Goal: Task Accomplishment & Management: Manage account settings

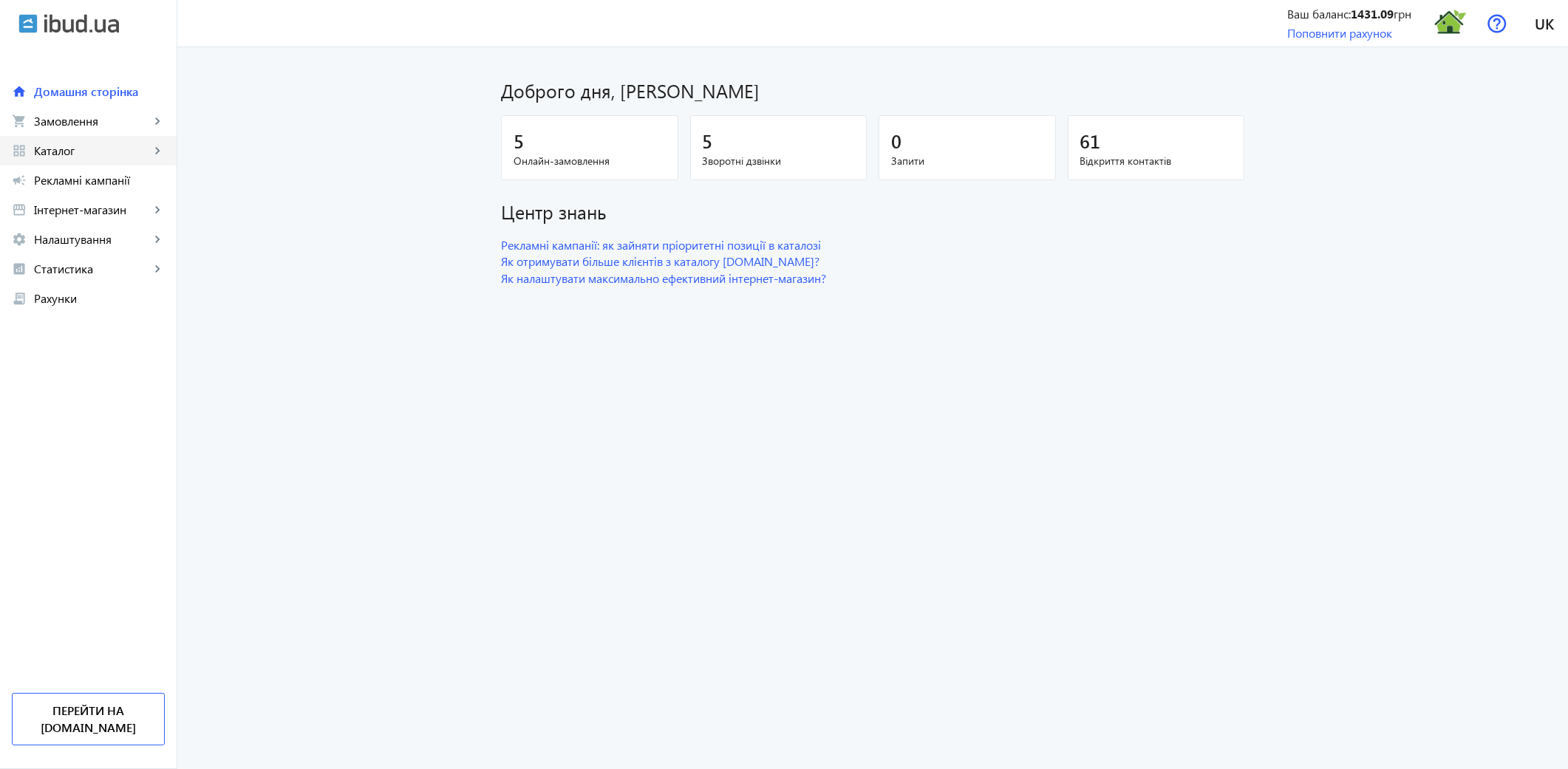
click at [92, 155] on span "Каталог" at bounding box center [91, 150] width 116 height 15
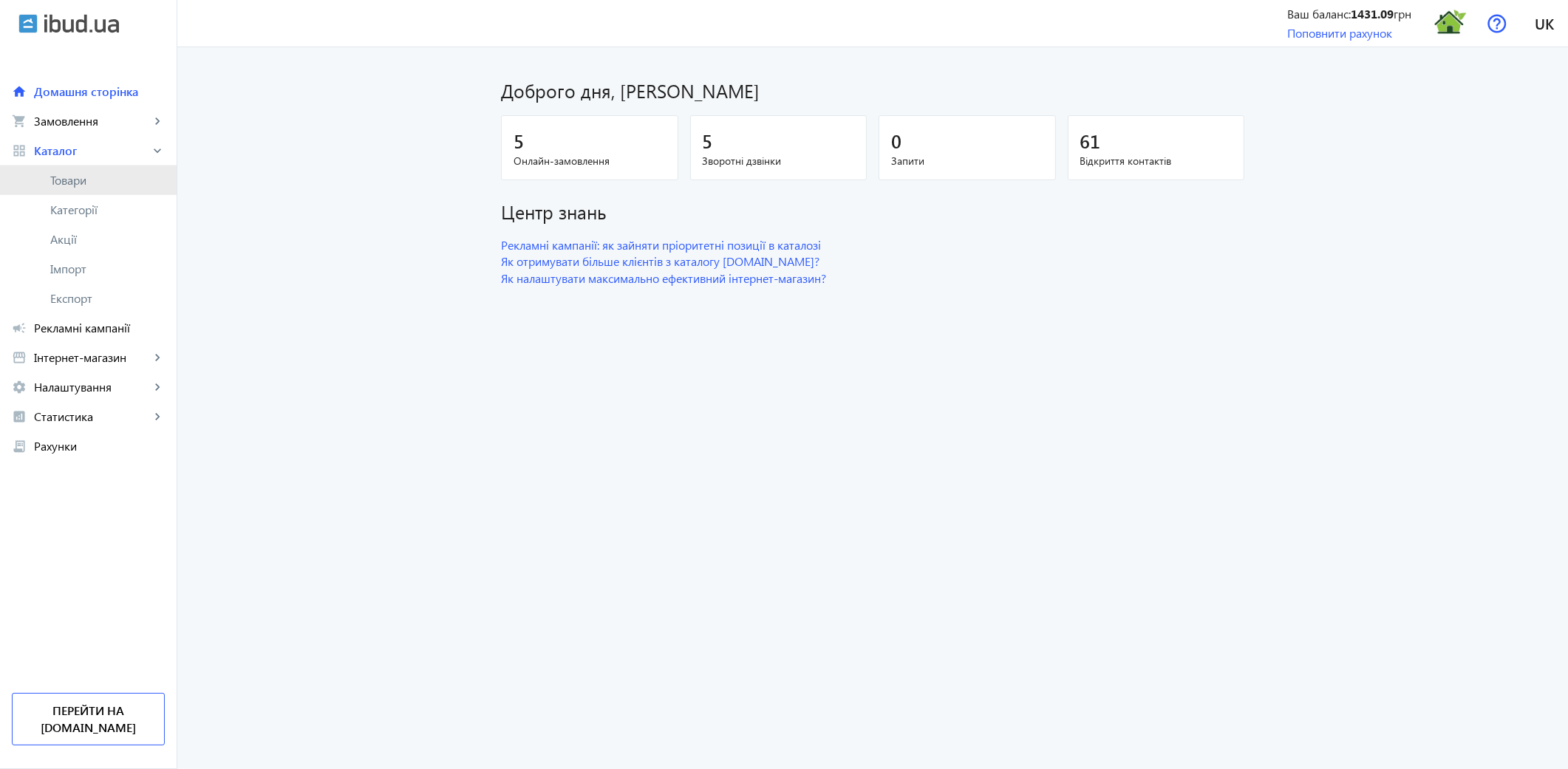
click at [79, 179] on span "Товари" at bounding box center [108, 180] width 115 height 15
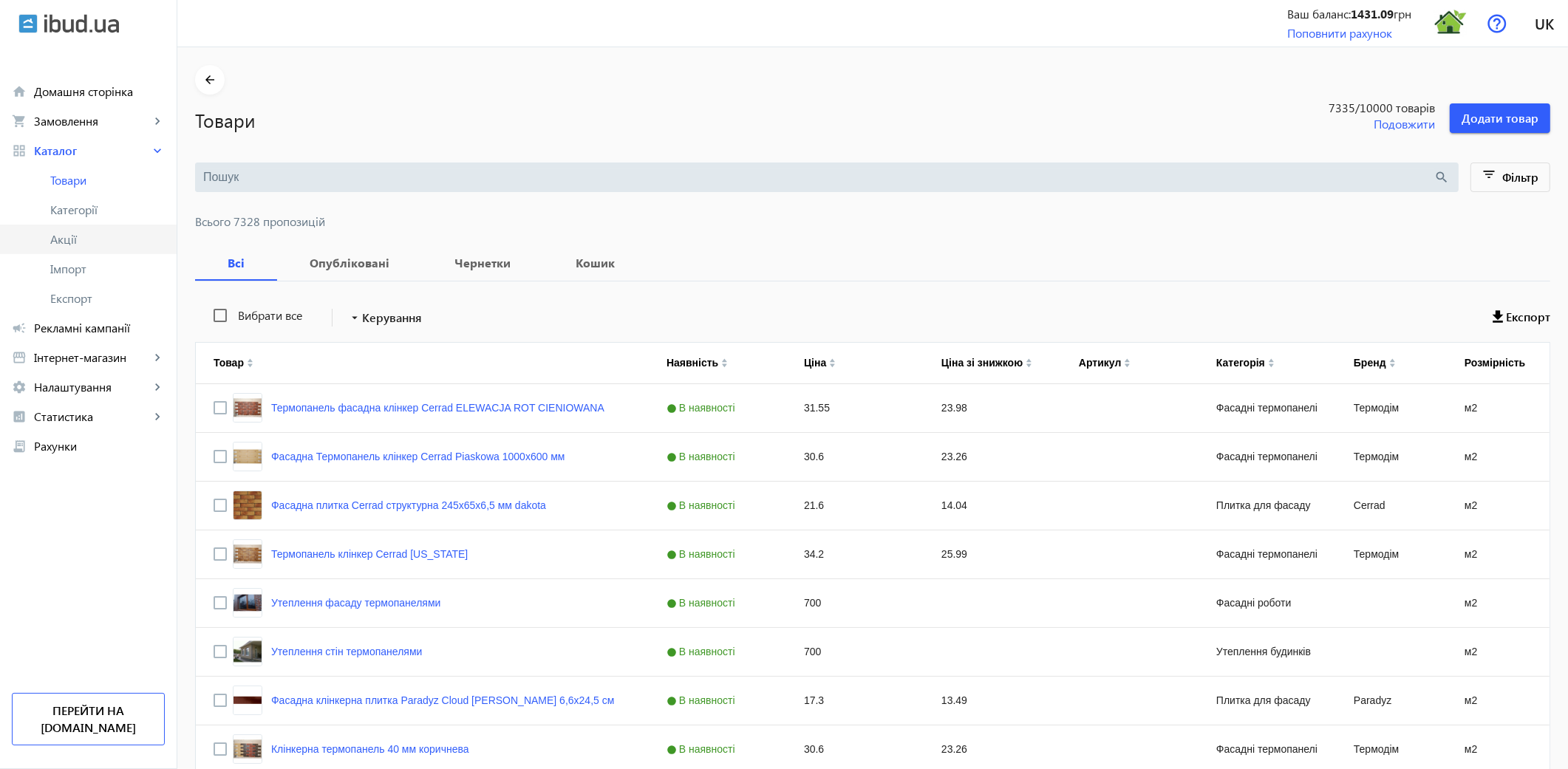
click at [68, 241] on span "Акції" at bounding box center [108, 239] width 115 height 15
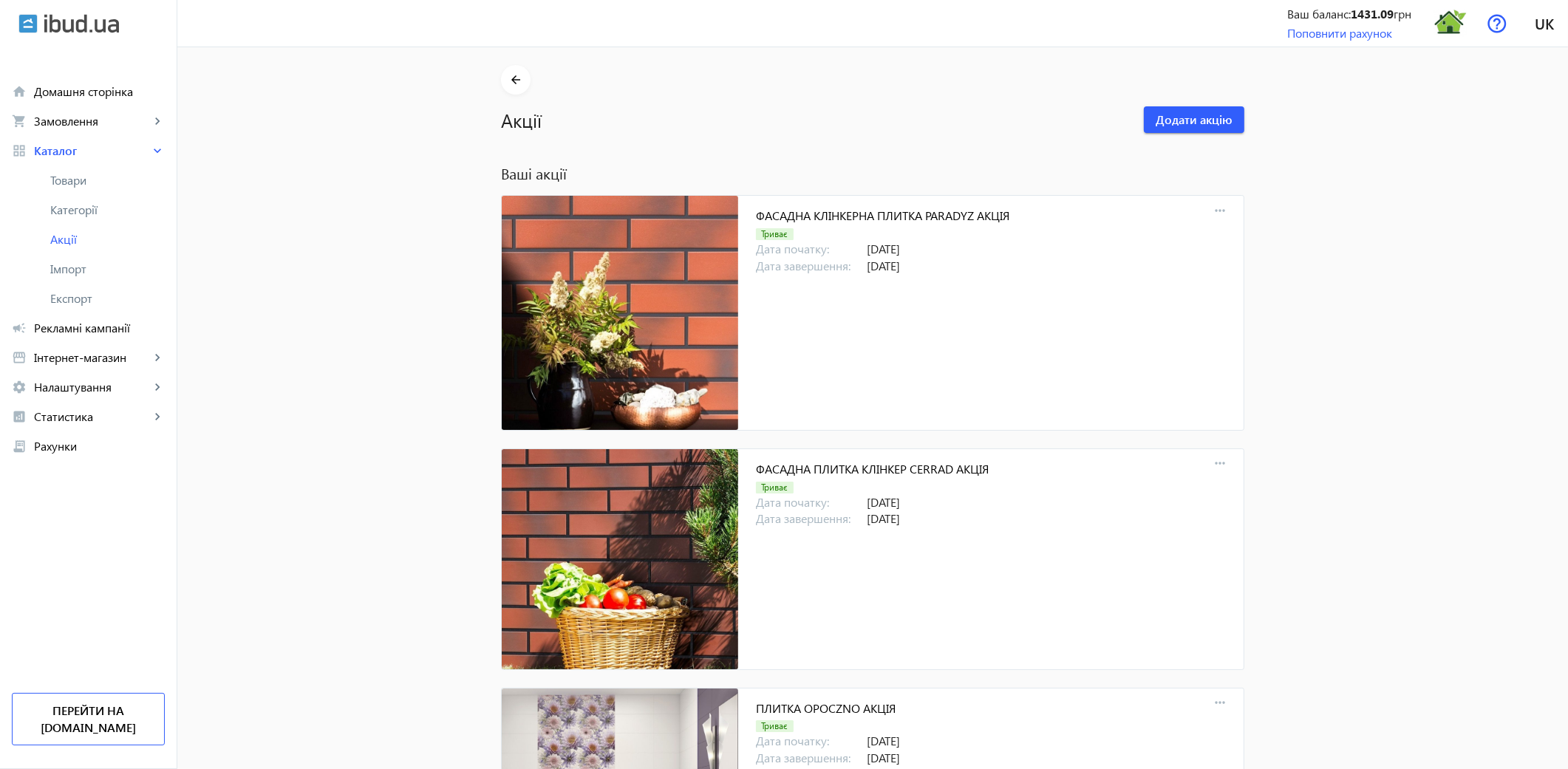
scroll to position [9561, 0]
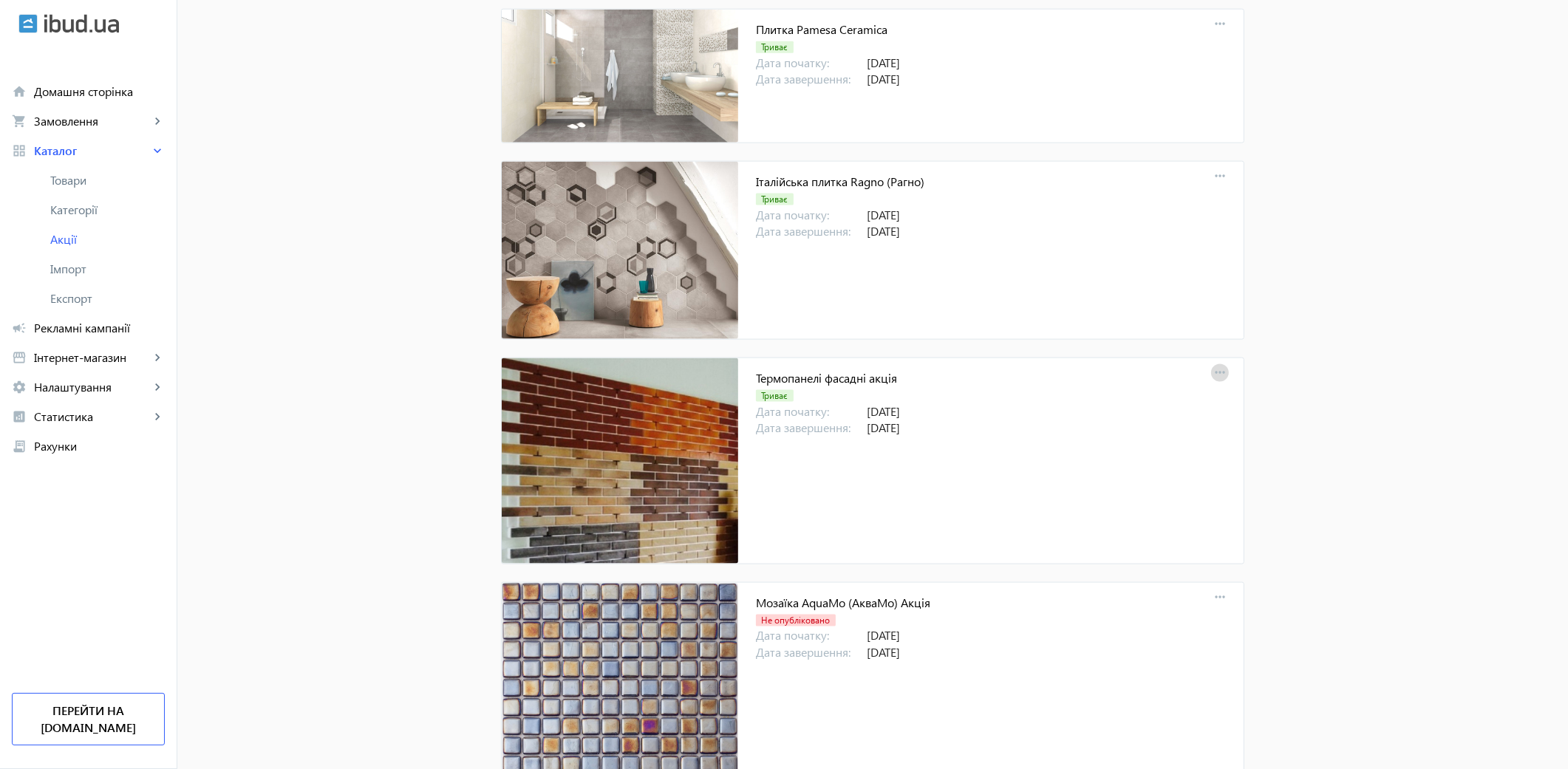
click at [1215, 381] on mat-icon "more_horiz" at bounding box center [1219, 373] width 21 height 21
click at [1264, 418] on span "Редагувати" at bounding box center [1315, 412] width 124 height 12
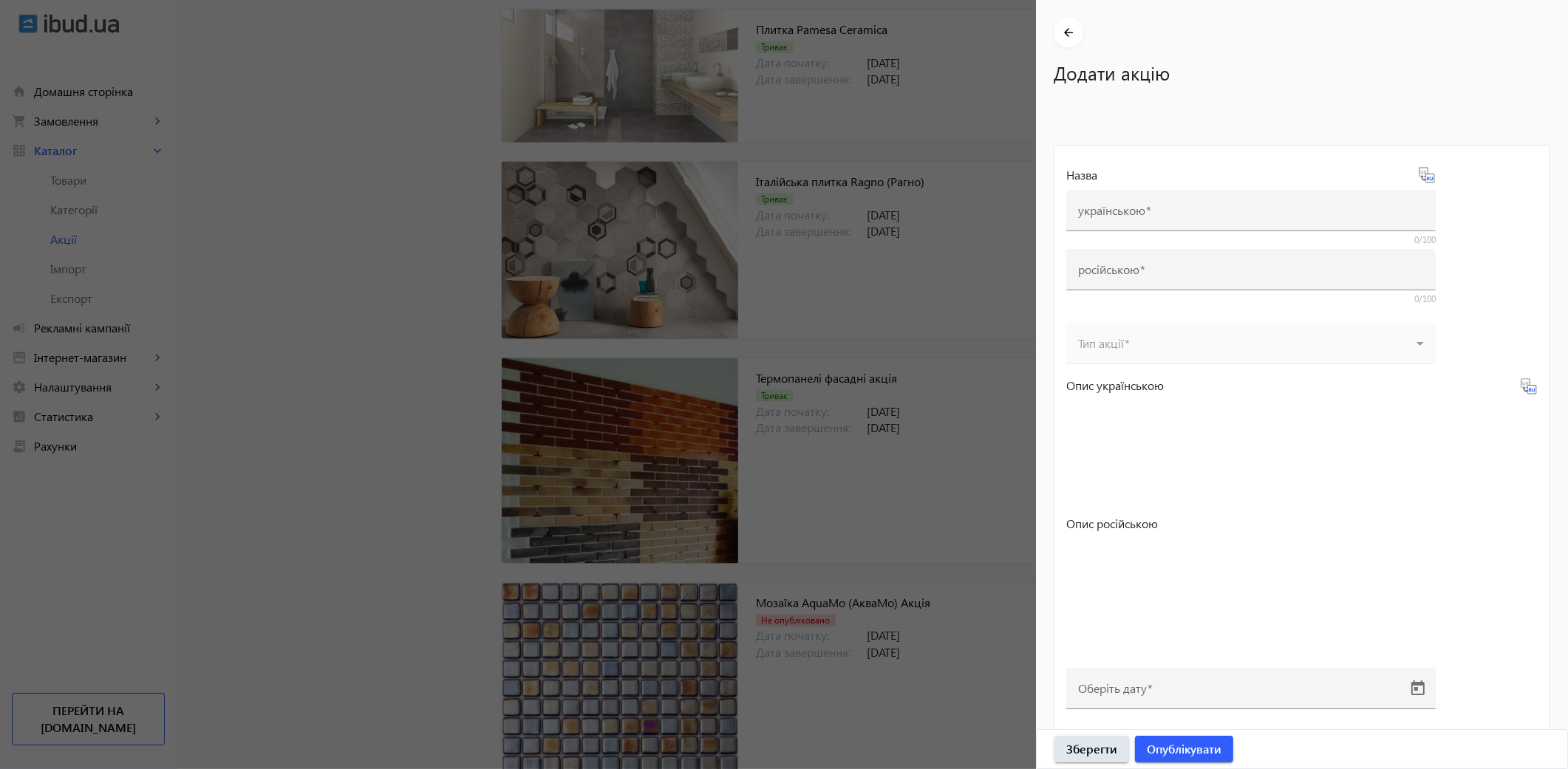
type input "Термопанелі фасадні акція"
type input "Термопанели фасадные акция"
type input "[DATE]"
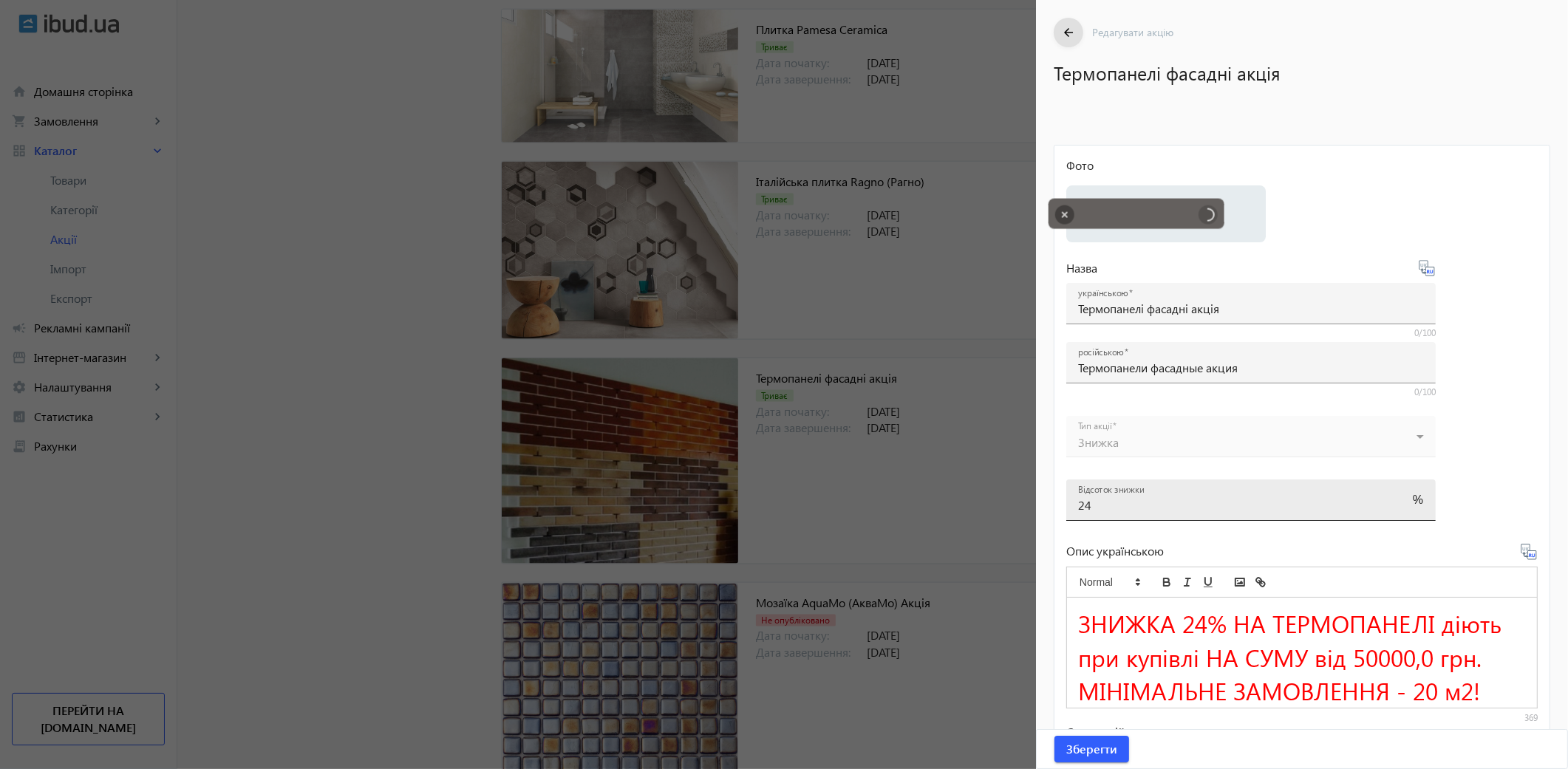
click at [1101, 397] on div at bounding box center [1250, 390] width 369 height 13
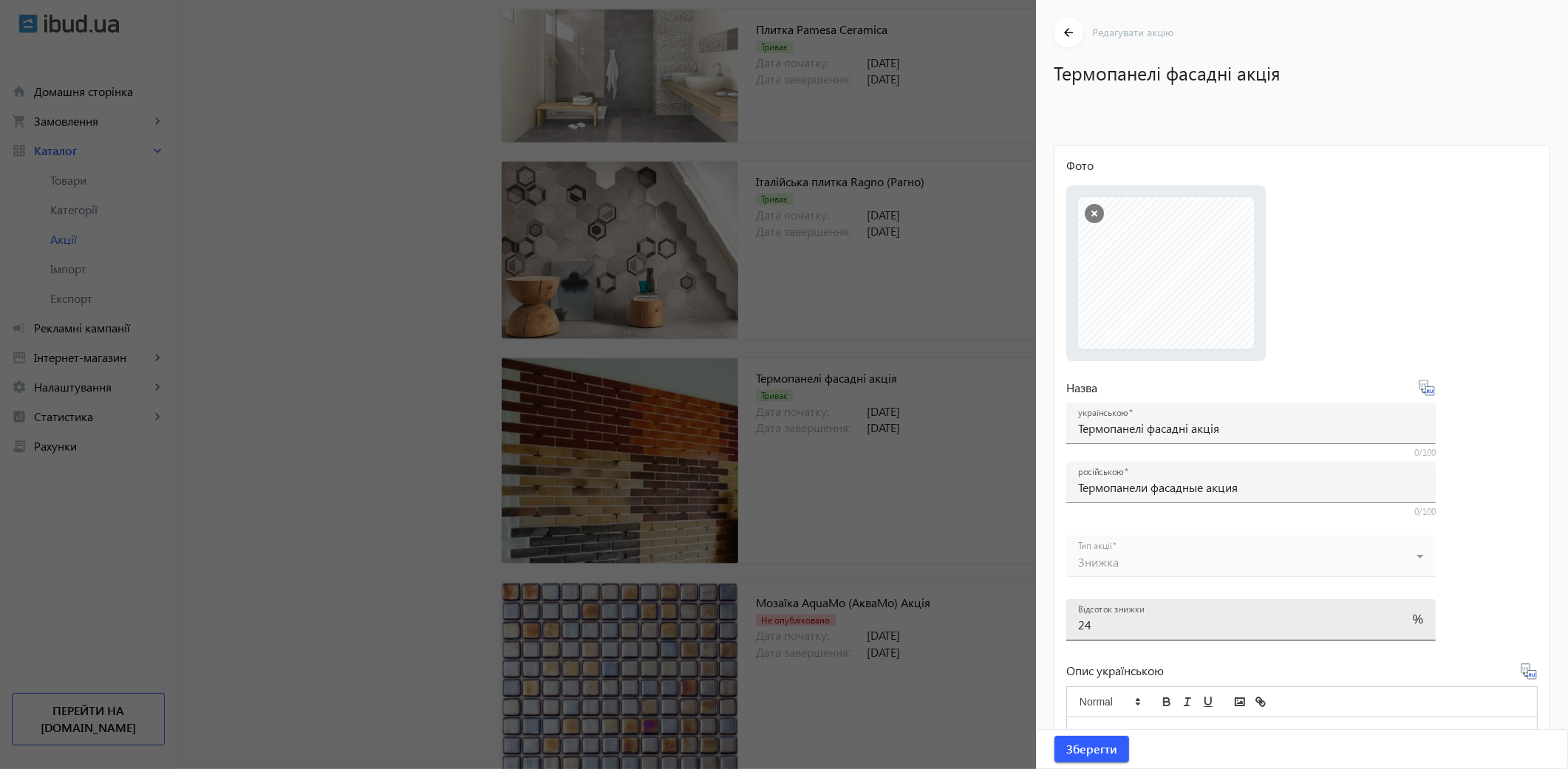
click at [1101, 623] on input "24" at bounding box center [1238, 625] width 320 height 16
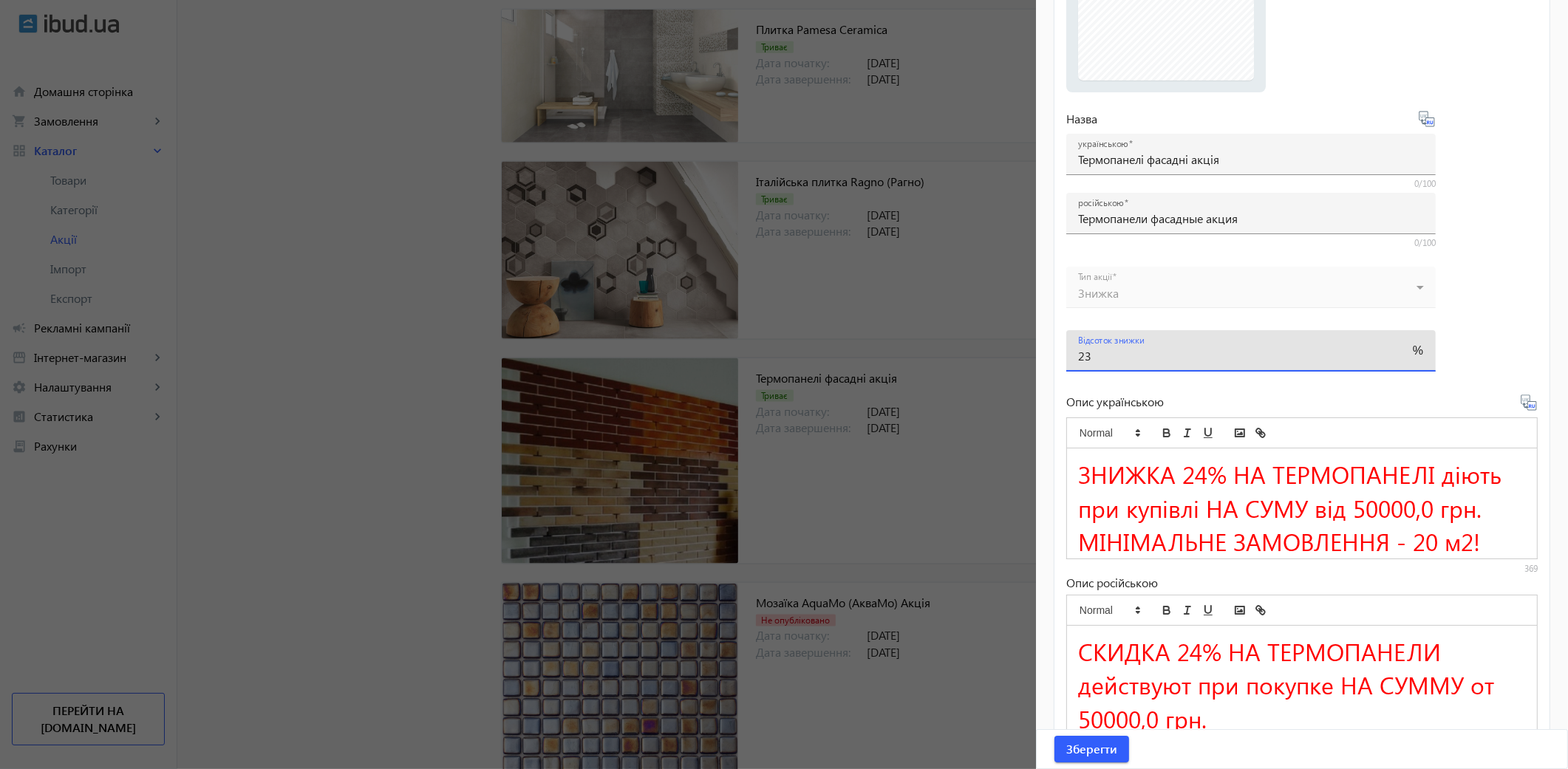
scroll to position [329, 0]
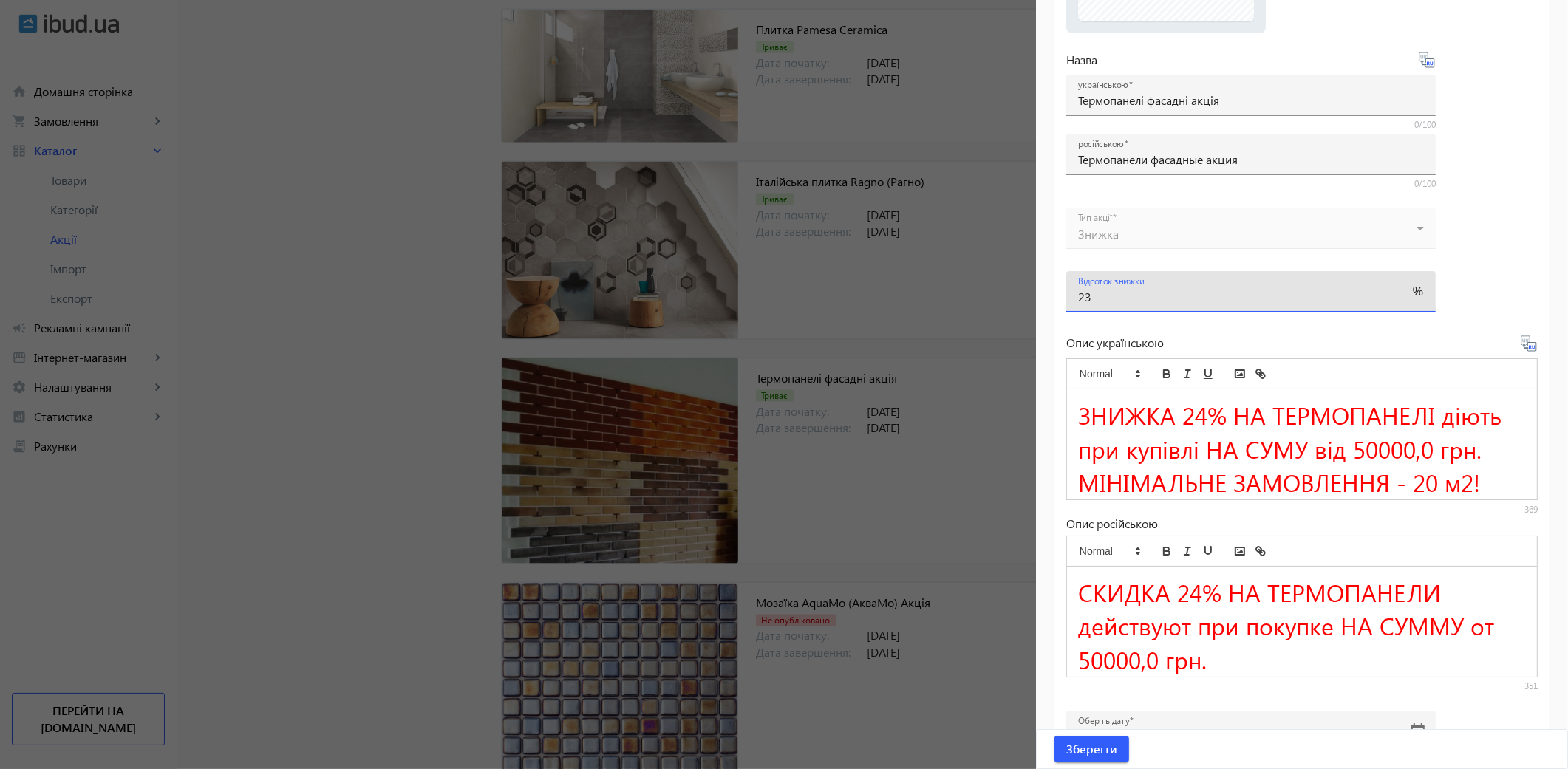
type input "23"
click at [1205, 415] on span "ЗНИЖКА 24% НА ТЕРМОПАНЕЛІ діють при купівлі НА СУМУ від 50000,0 грн." at bounding box center [1293, 432] width 430 height 66
click at [1104, 297] on input "23" at bounding box center [1238, 297] width 320 height 16
type input "26"
click at [1192, 413] on span "ЗНИЖКА 2% НА ТЕРМОПАНЕЛІ діють при купівлі НА СУМУ від 50000,0 грн." at bounding box center [1287, 432] width 417 height 66
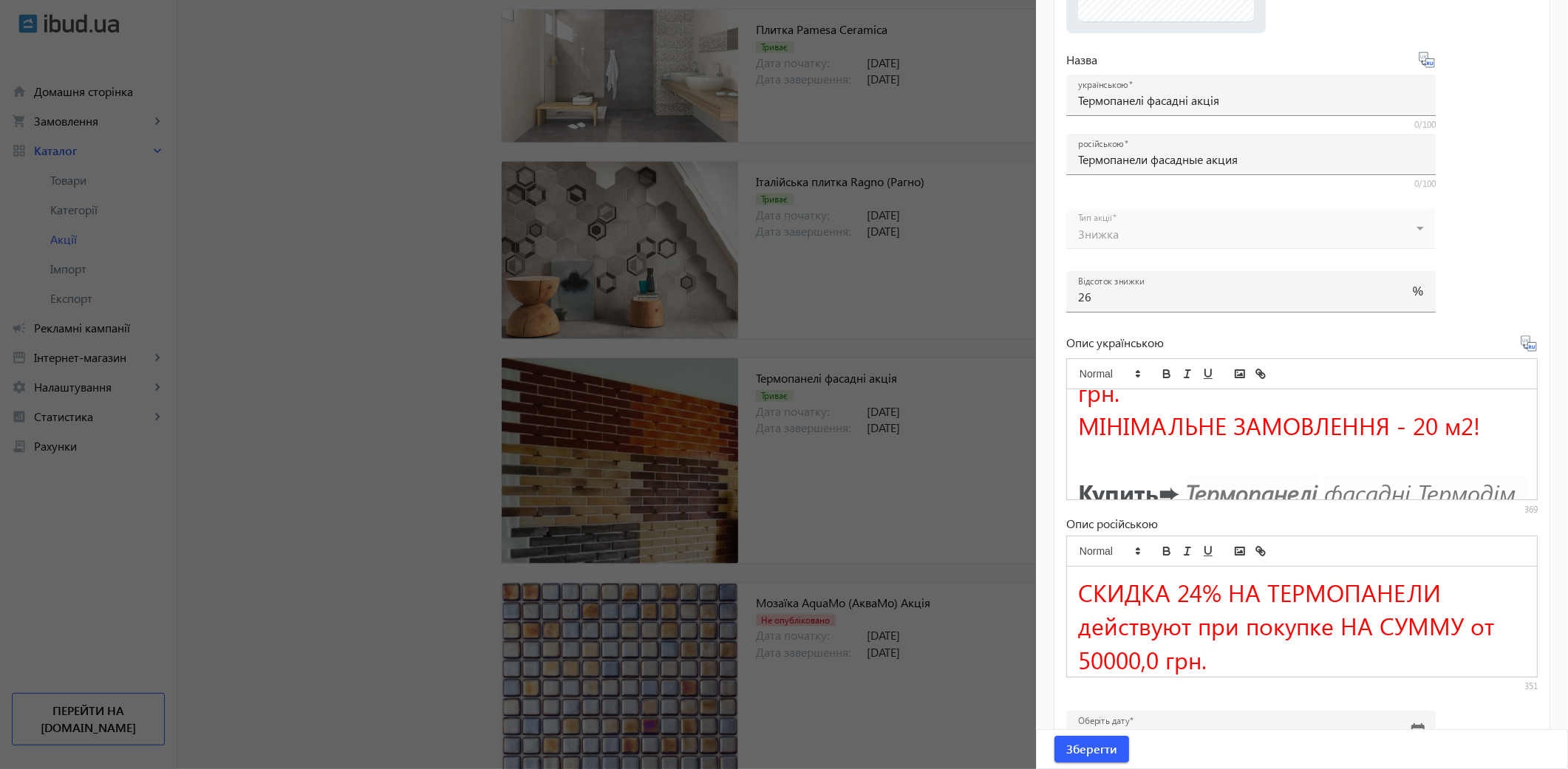
scroll to position [328, 0]
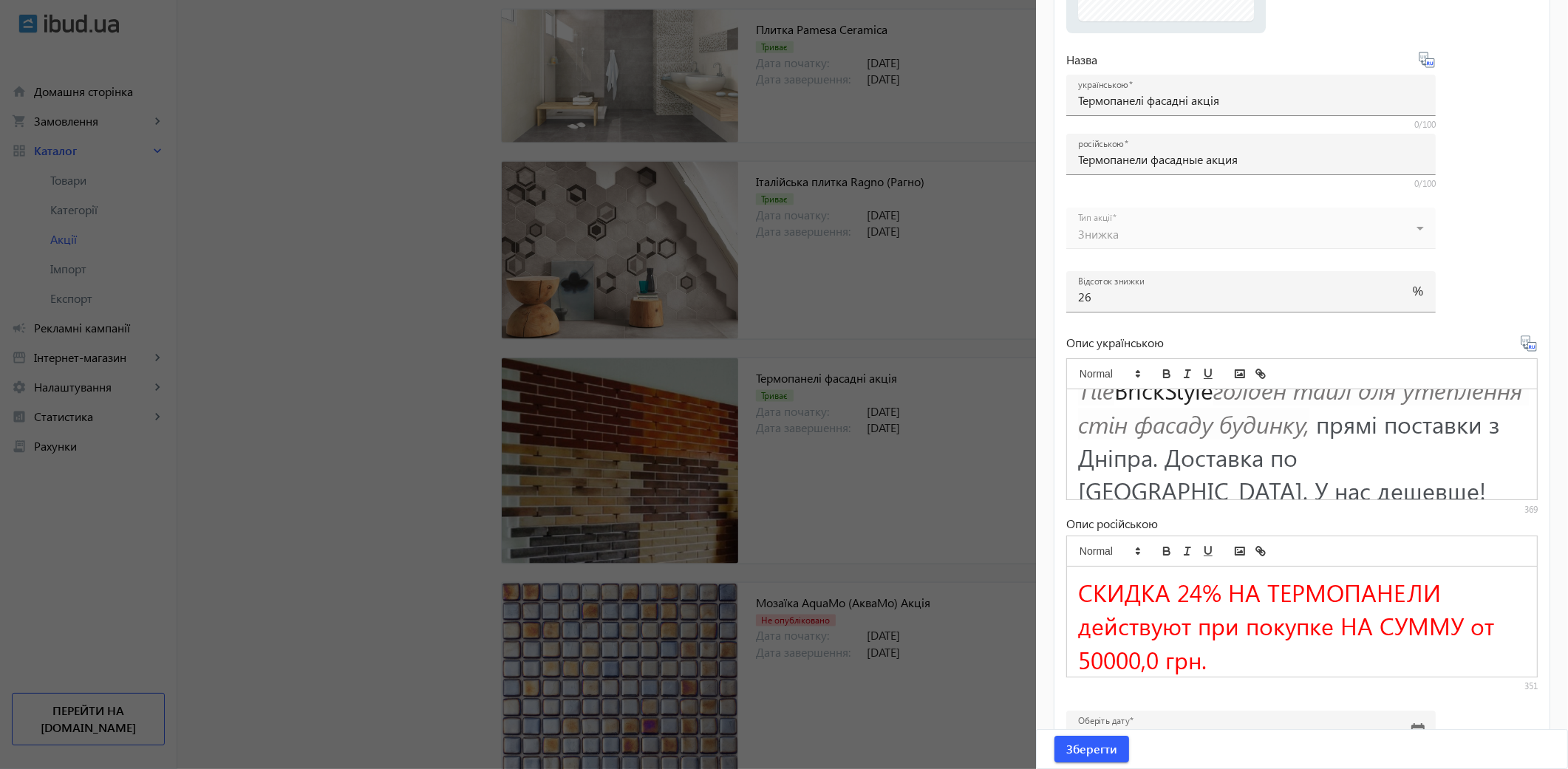
click at [1520, 345] on icon at bounding box center [1528, 343] width 18 height 18
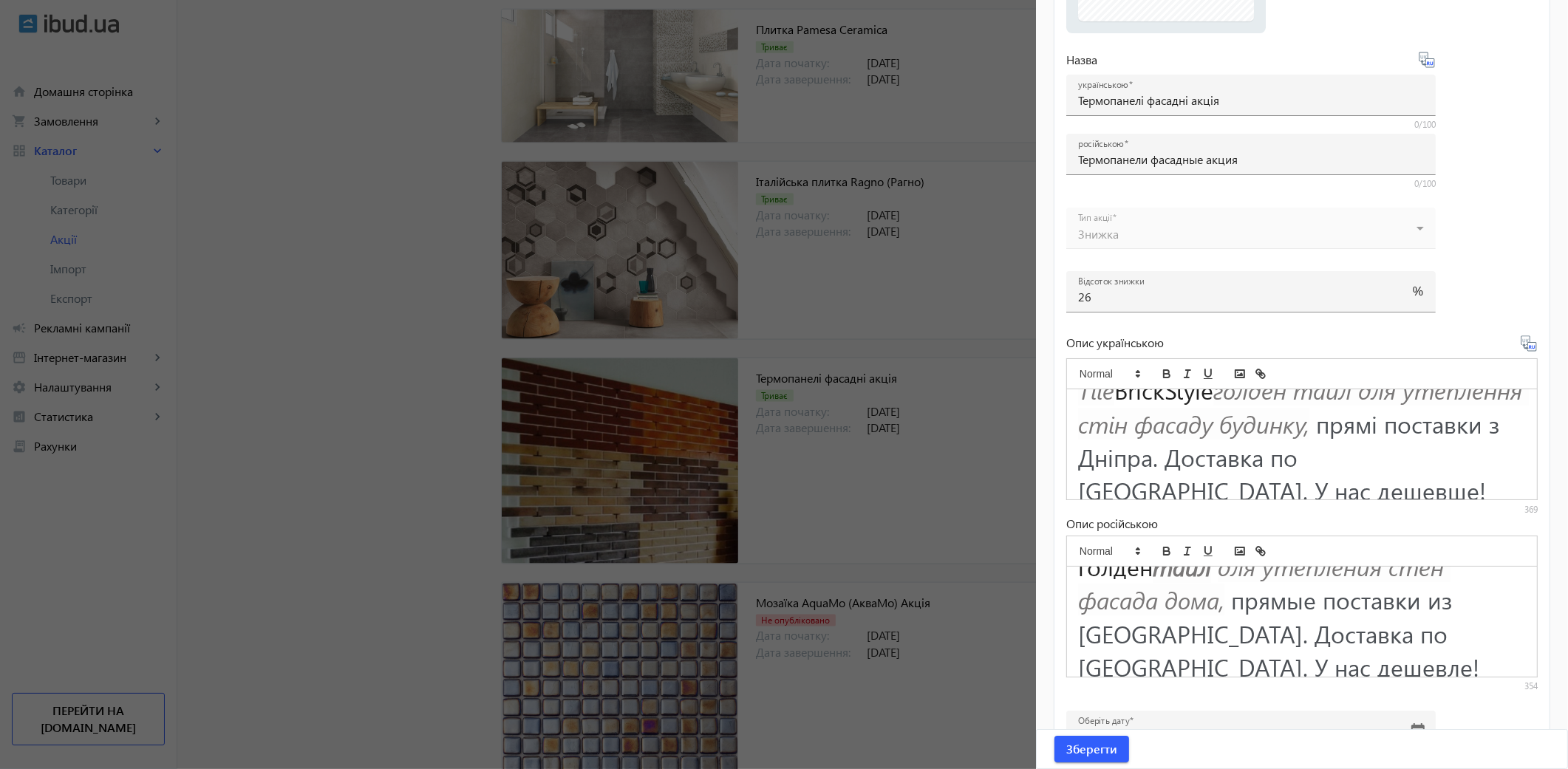
scroll to position [360, 0]
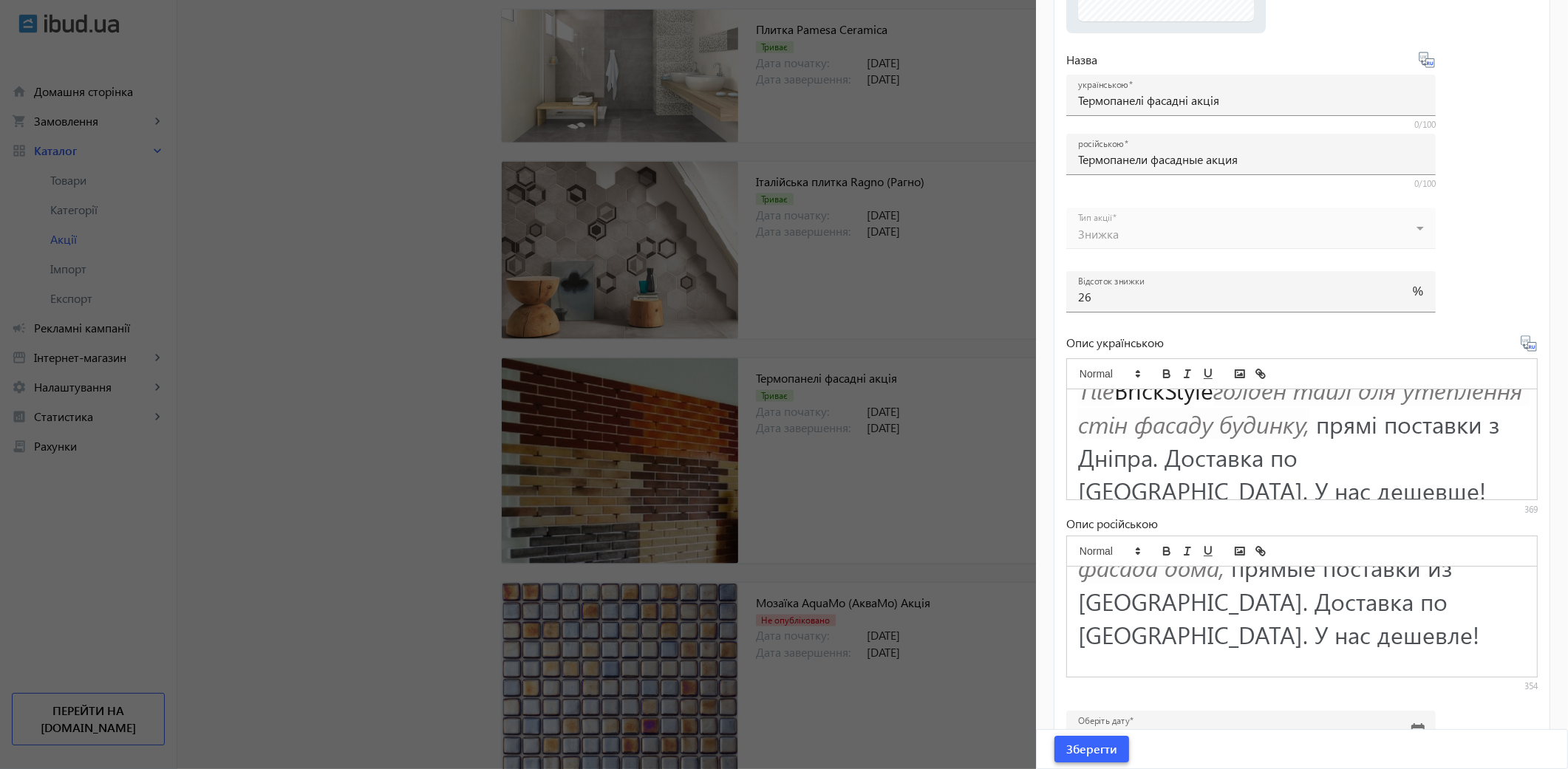
click at [1103, 755] on span "Зберегти" at bounding box center [1092, 749] width 51 height 16
